Goal: Task Accomplishment & Management: Use online tool/utility

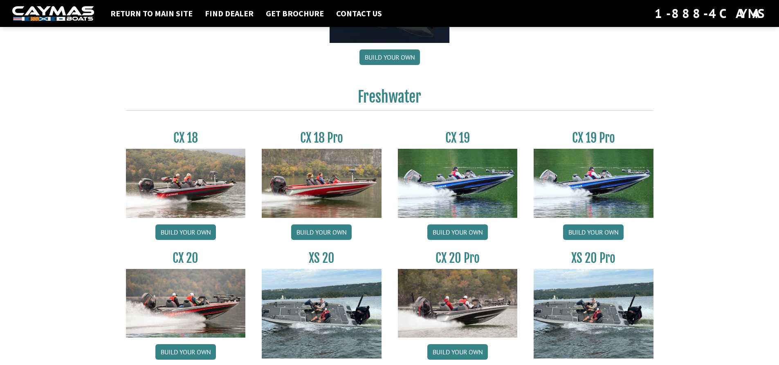
scroll to position [654, 0]
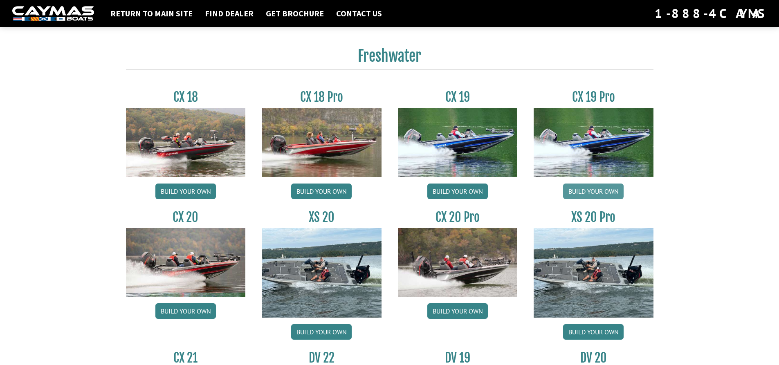
click at [588, 192] on link "Build your own" at bounding box center [593, 192] width 61 height 16
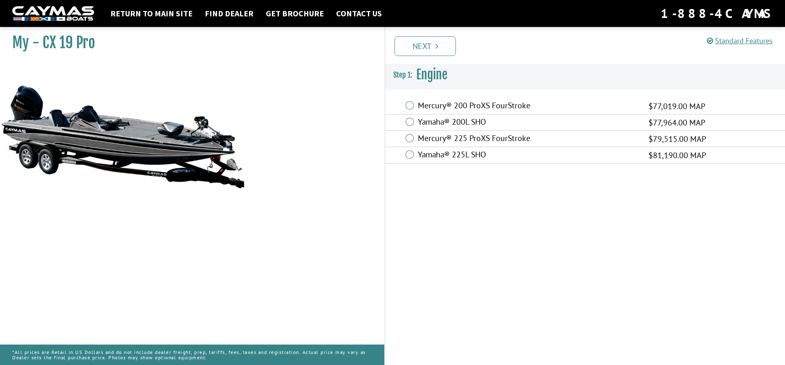
click at [415, 138] on div "Mercury® 225 ProXS FourStroke $79,515.00 MAP" at bounding box center [585, 139] width 400 height 16
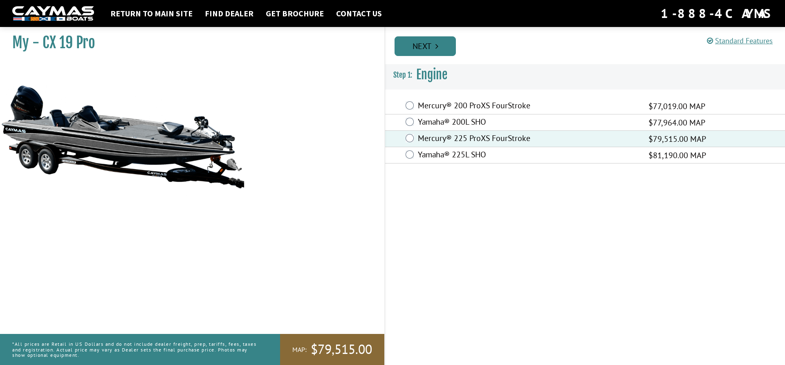
click at [422, 50] on link "Next" at bounding box center [425, 46] width 61 height 20
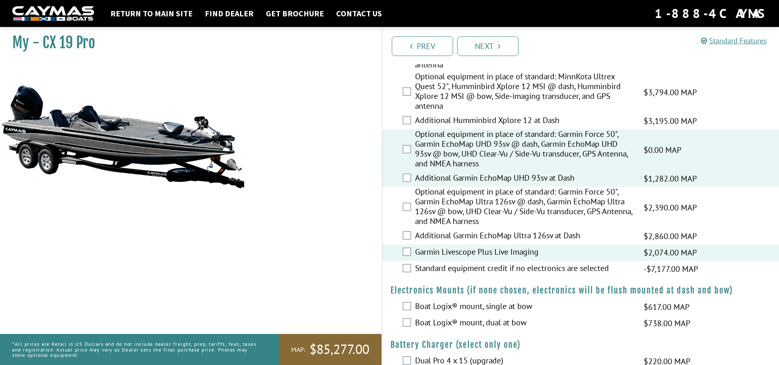
scroll to position [409, 0]
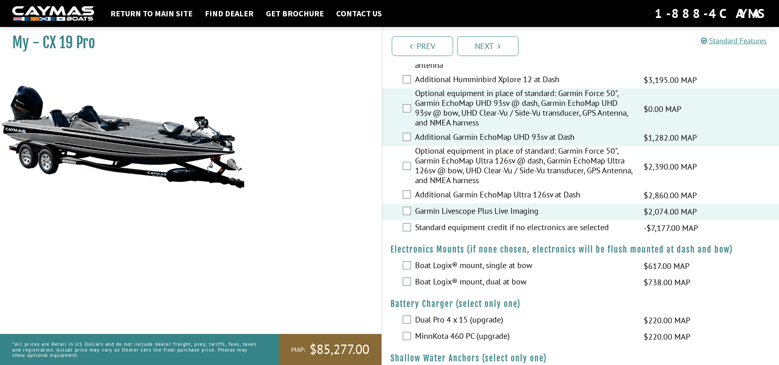
click at [413, 283] on div "Boat Logix® mount, dual at bow $738.00 MAP $872.00 MSRP" at bounding box center [580, 282] width 397 height 16
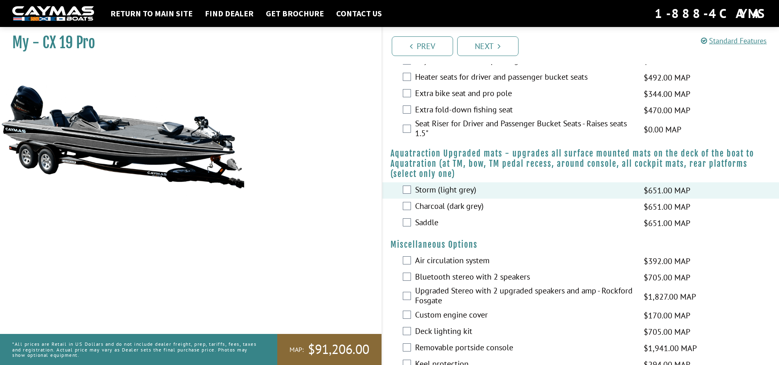
scroll to position [818, 0]
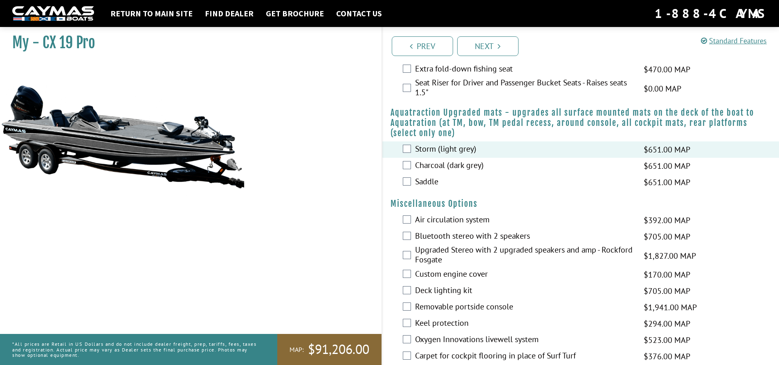
click at [412, 306] on div "Removable portside console $1,941.00 MAP $2,291.00 MSRP" at bounding box center [580, 307] width 397 height 16
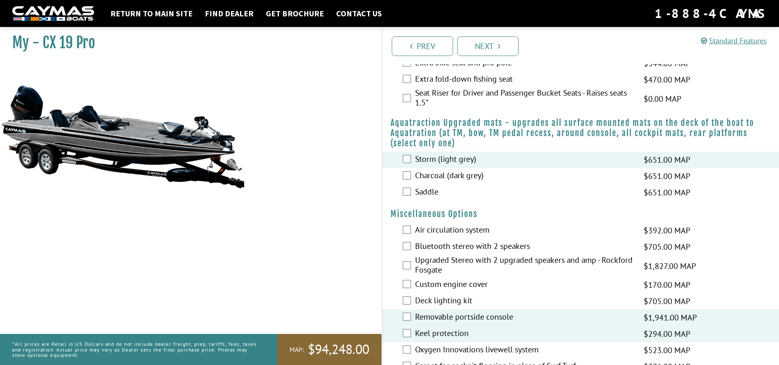
scroll to position [399, 0]
